Goal: Information Seeking & Learning: Check status

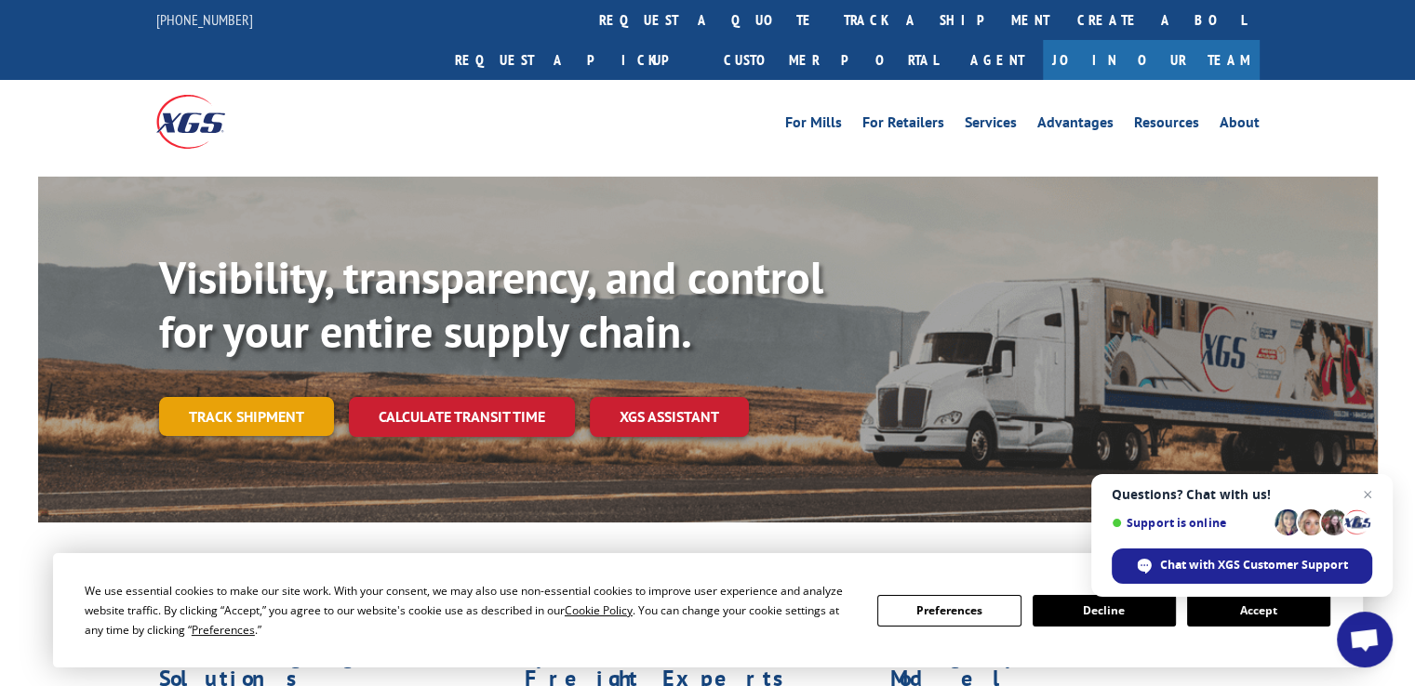
click at [245, 397] on link "Track shipment" at bounding box center [246, 416] width 175 height 39
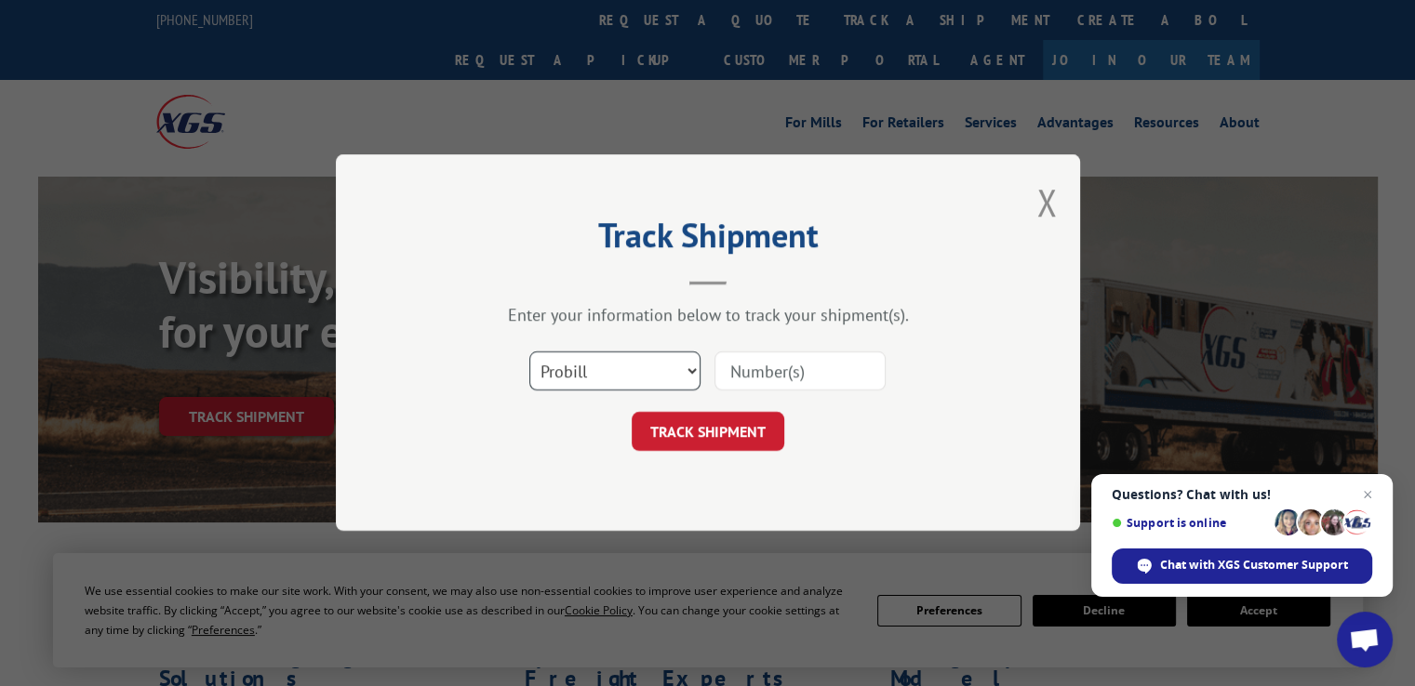
click at [694, 369] on select "Select category... Probill BOL PO" at bounding box center [614, 371] width 171 height 39
select select "bol"
click at [529, 352] on select "Select category... Probill BOL PO" at bounding box center [614, 371] width 171 height 39
click at [580, 365] on select "Select category... Probill BOL PO" at bounding box center [614, 371] width 171 height 39
click at [529, 352] on select "Select category... Probill BOL PO" at bounding box center [614, 371] width 171 height 39
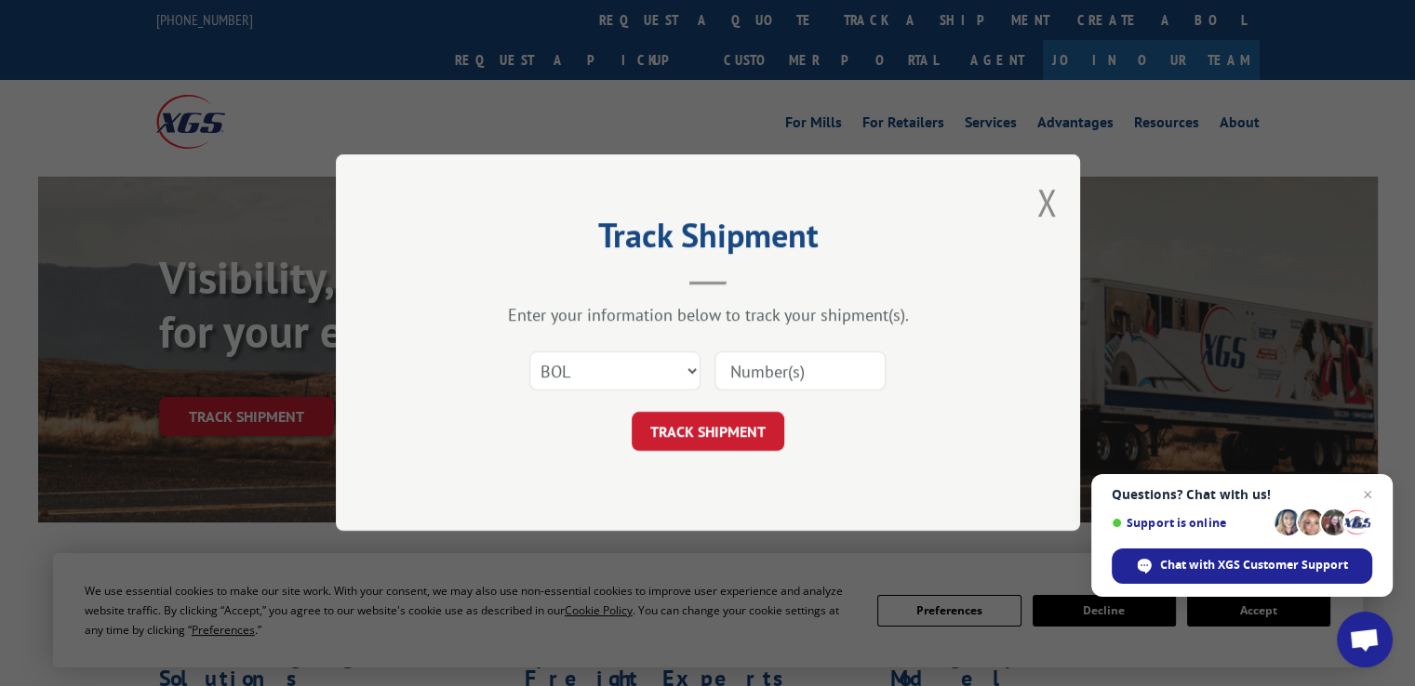
click at [759, 373] on input at bounding box center [799, 371] width 171 height 39
type input "7001168"
click at [679, 434] on button "TRACK SHIPMENT" at bounding box center [707, 432] width 153 height 39
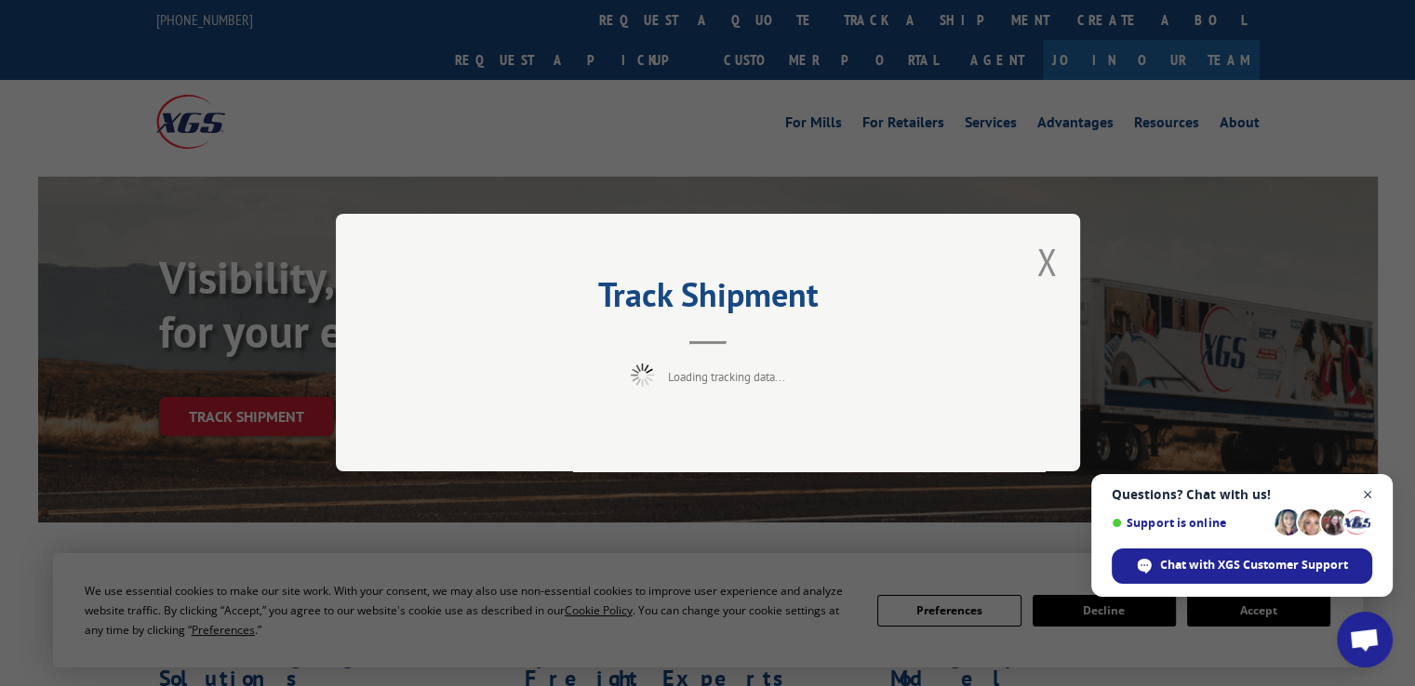
click at [1373, 494] on span "Close chat" at bounding box center [1367, 495] width 23 height 23
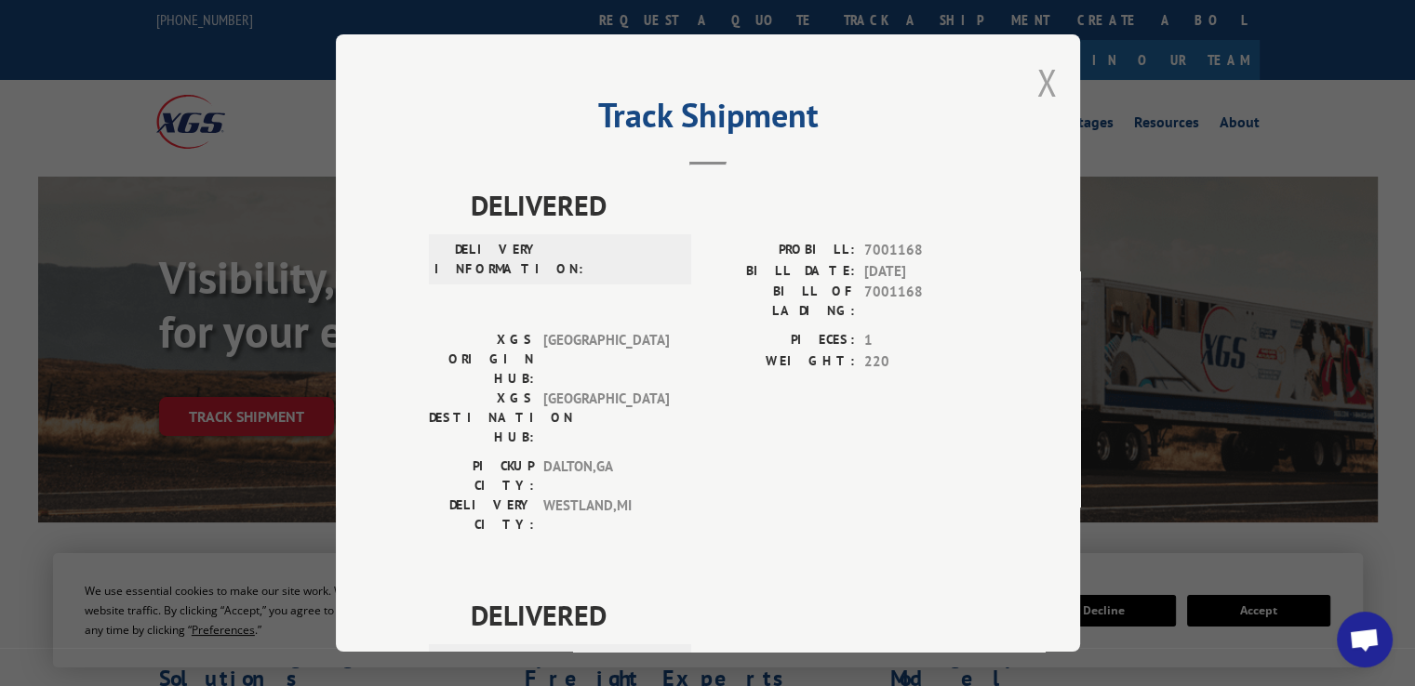
click at [1042, 83] on button "Close modal" at bounding box center [1046, 82] width 20 height 49
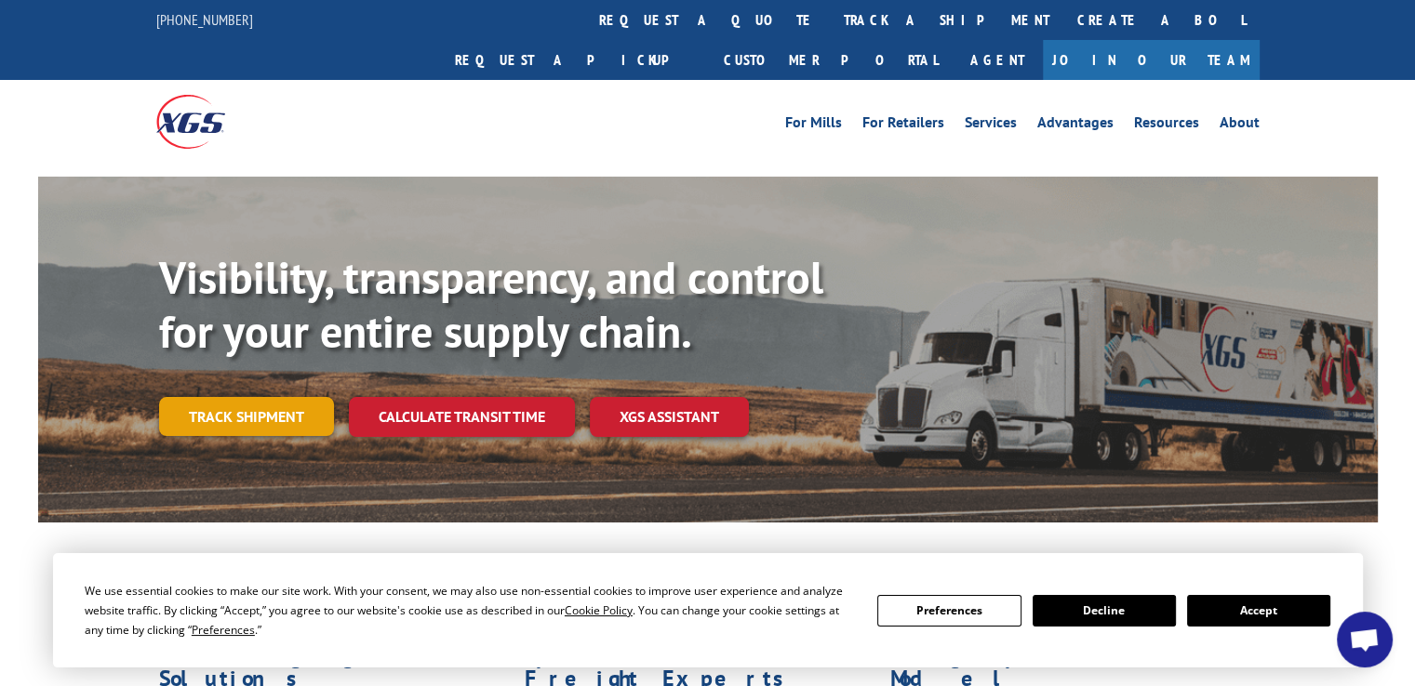
click at [249, 397] on link "Track shipment" at bounding box center [246, 416] width 175 height 39
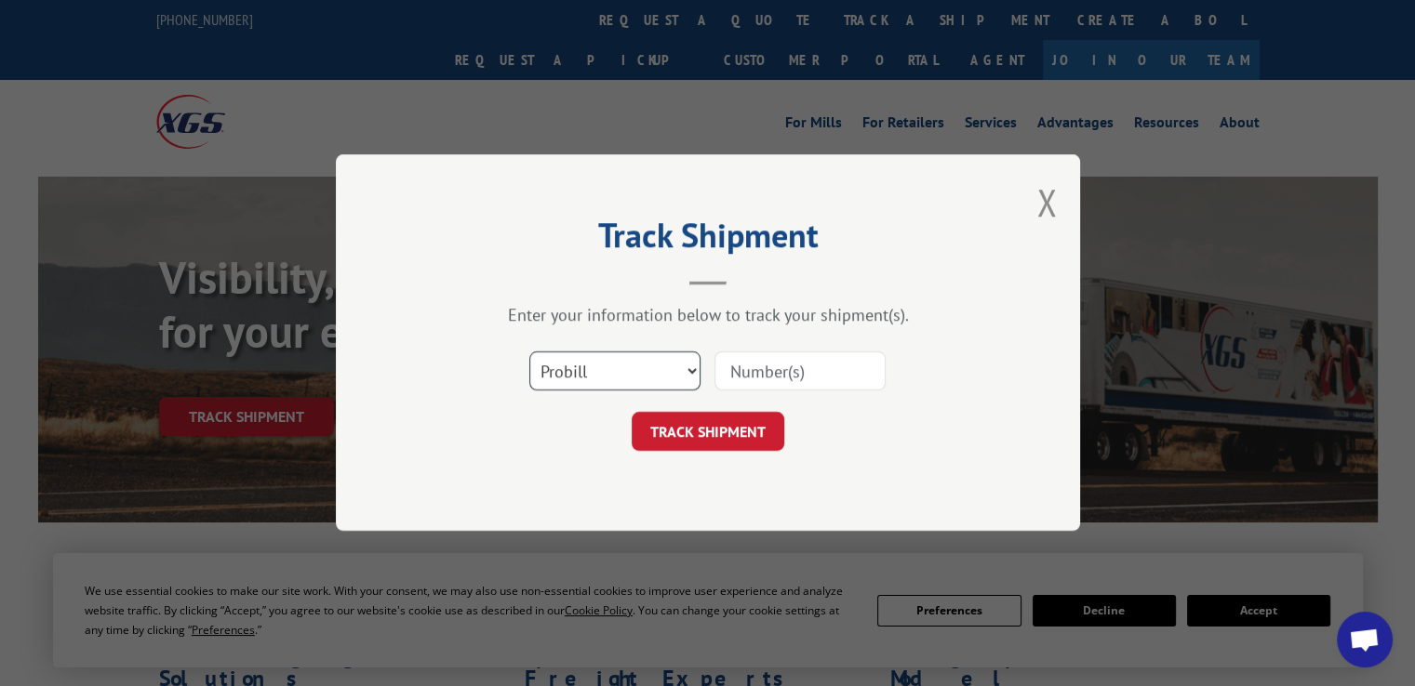
click at [670, 379] on select "Select category... Probill BOL PO" at bounding box center [614, 371] width 171 height 39
select select "bol"
click at [529, 352] on select "Select category... Probill BOL PO" at bounding box center [614, 371] width 171 height 39
click at [795, 373] on input at bounding box center [799, 371] width 171 height 39
type input "701168"
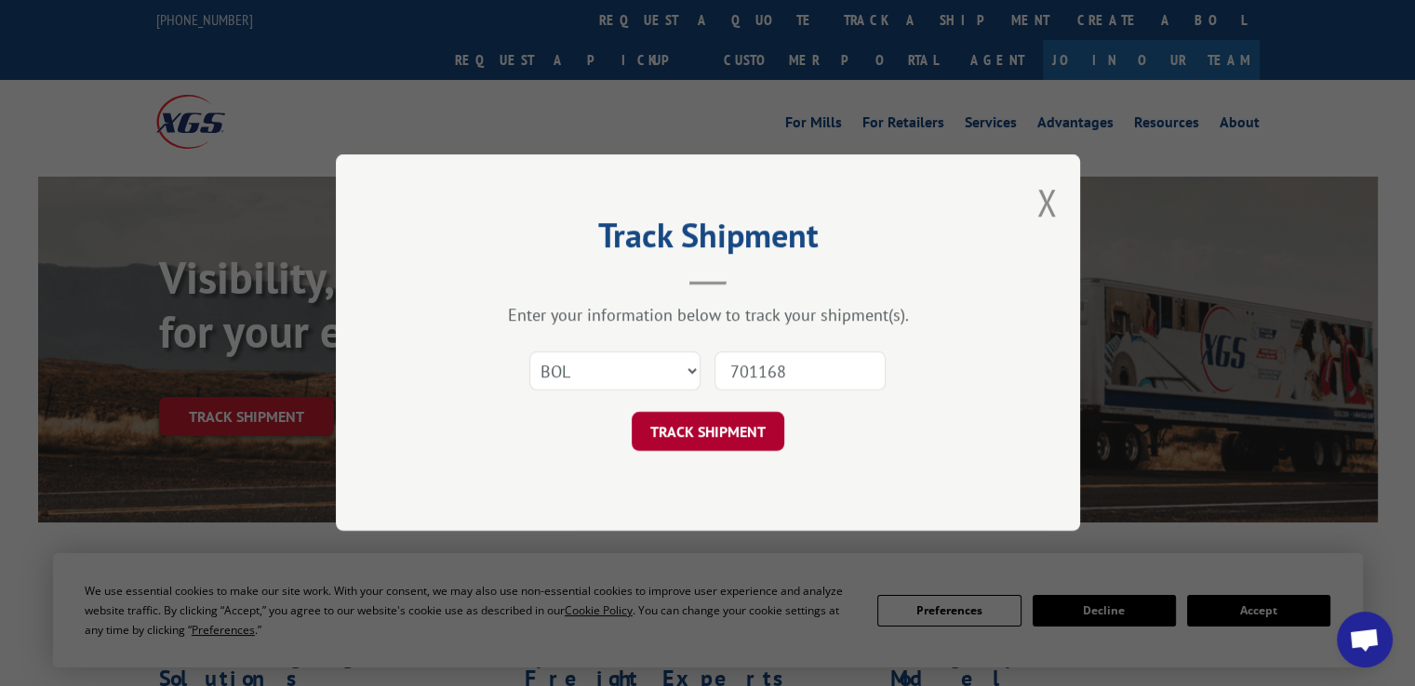
click at [670, 425] on button "TRACK SHIPMENT" at bounding box center [707, 432] width 153 height 39
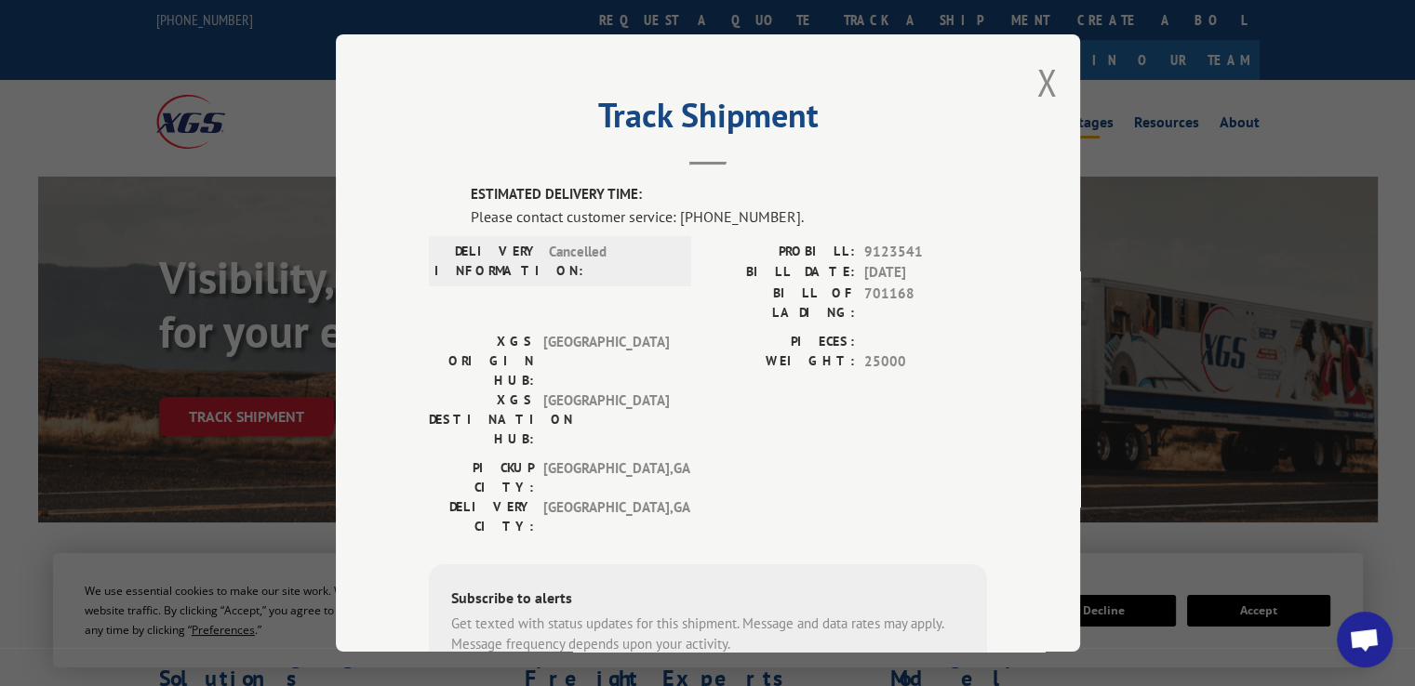
click at [1036, 83] on button "Close modal" at bounding box center [1046, 82] width 20 height 49
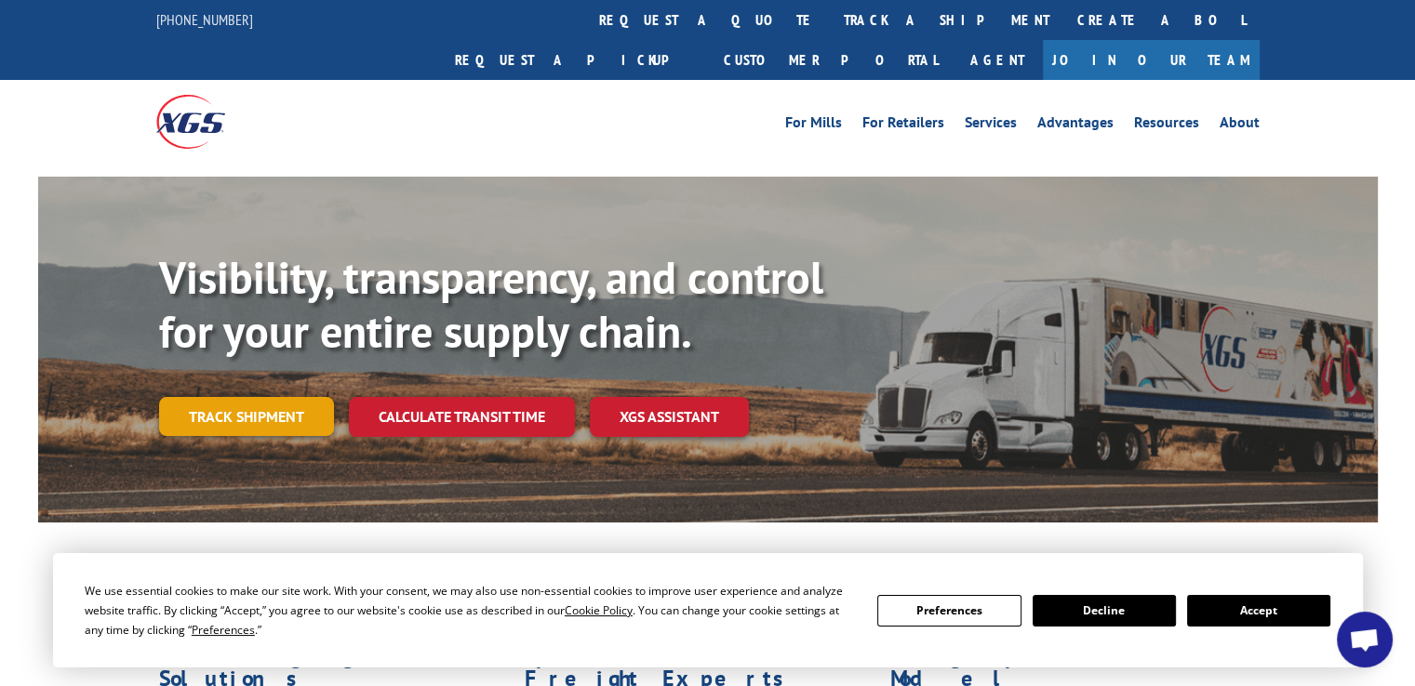
click at [205, 397] on link "Track shipment" at bounding box center [246, 416] width 175 height 39
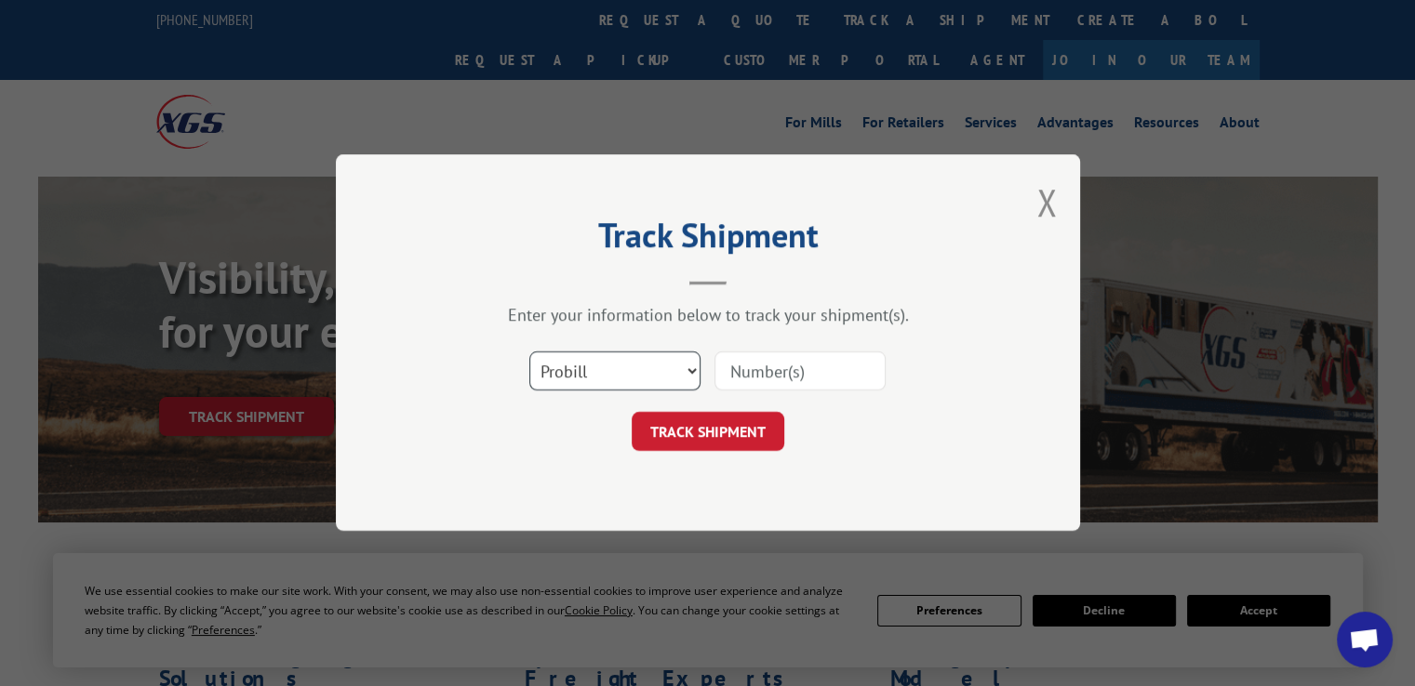
click at [616, 382] on select "Select category... Probill BOL PO" at bounding box center [614, 371] width 171 height 39
select select "bol"
click at [529, 352] on select "Select category... Probill BOL PO" at bounding box center [614, 371] width 171 height 39
click at [774, 364] on input at bounding box center [799, 371] width 171 height 39
type input "7001168"
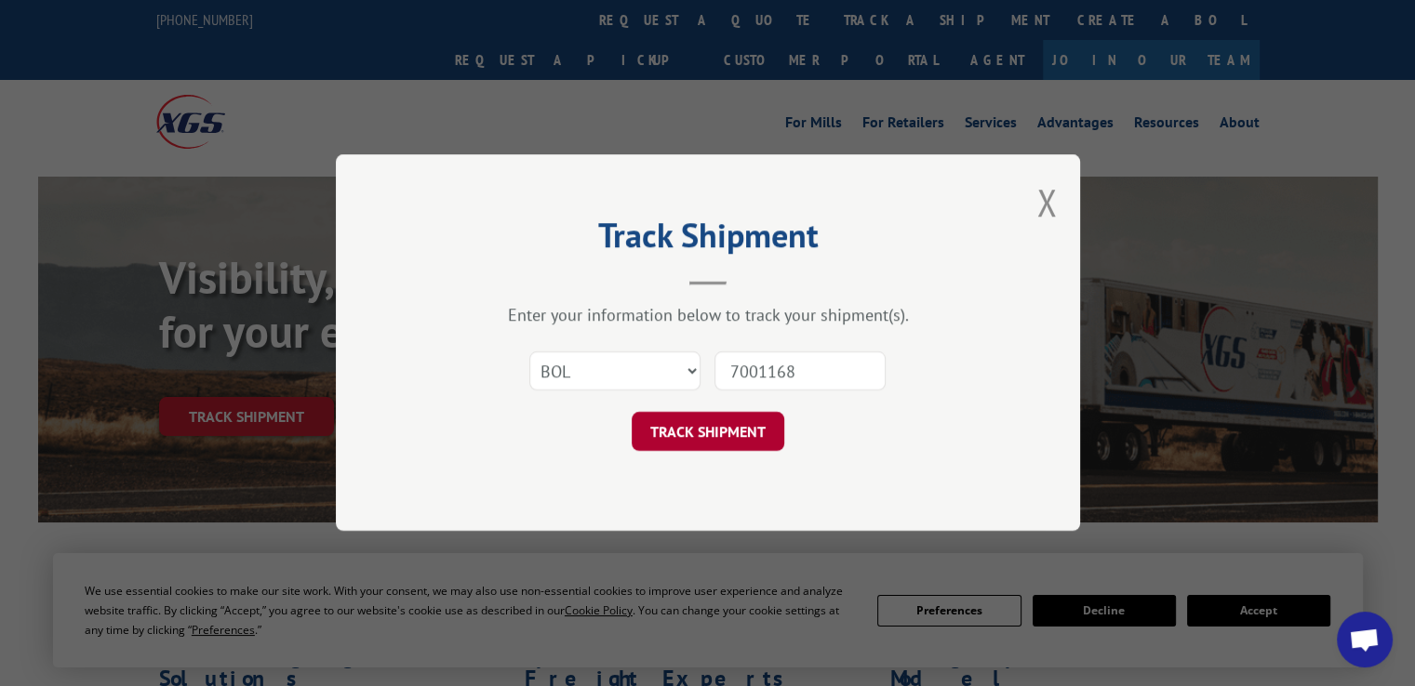
click at [710, 434] on button "TRACK SHIPMENT" at bounding box center [707, 432] width 153 height 39
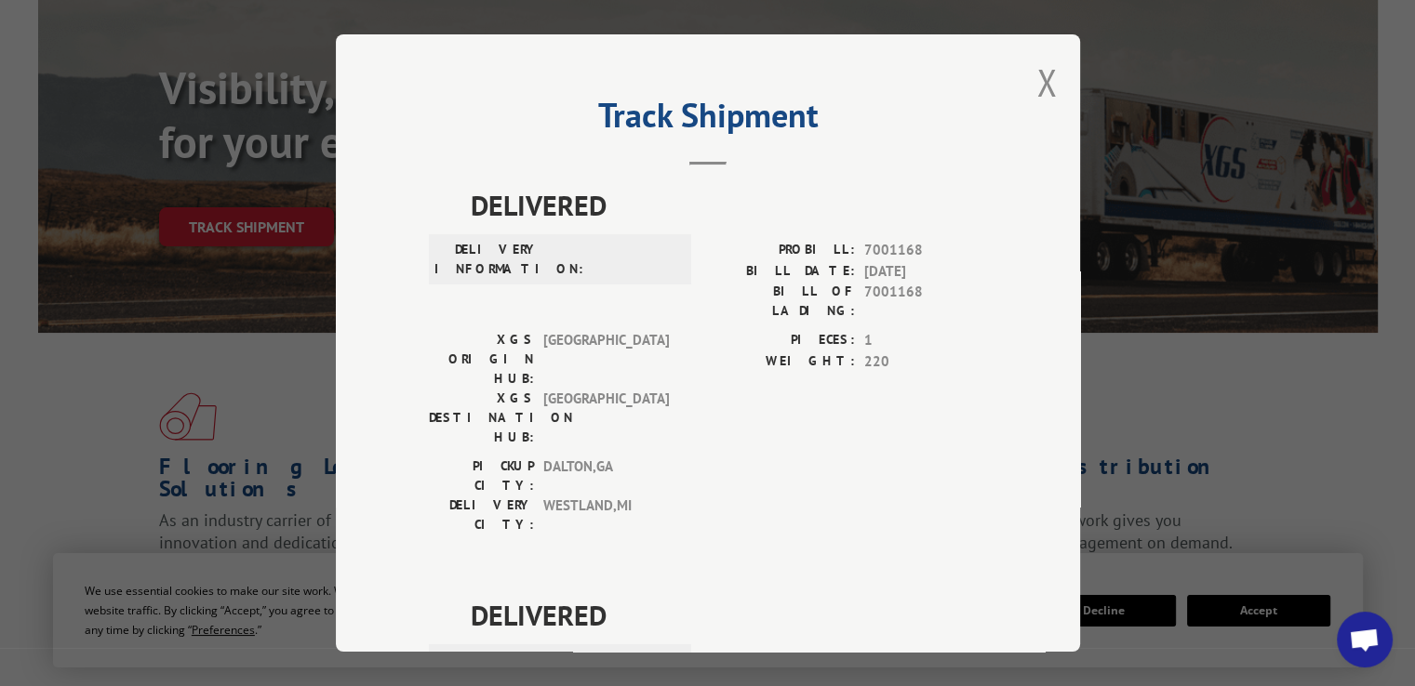
scroll to position [186, 0]
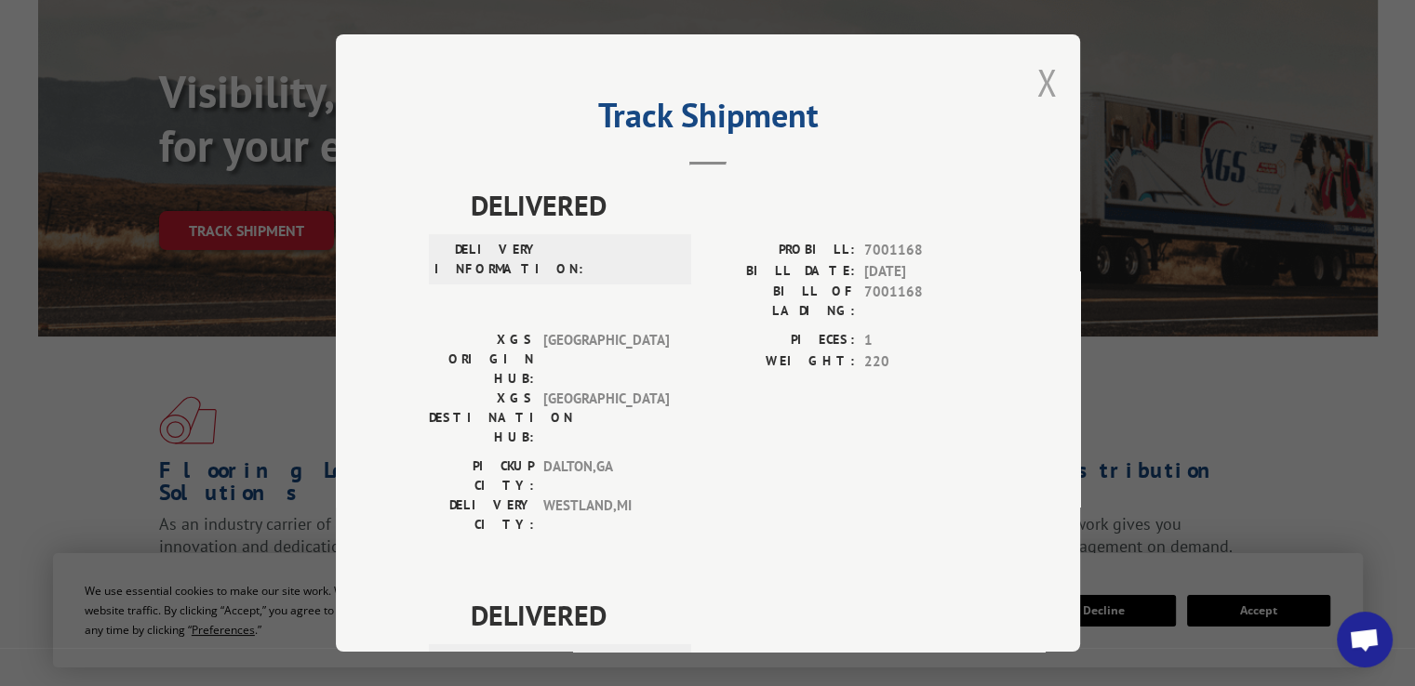
click at [1036, 80] on button "Close modal" at bounding box center [1046, 82] width 20 height 49
